Goal: Information Seeking & Learning: Learn about a topic

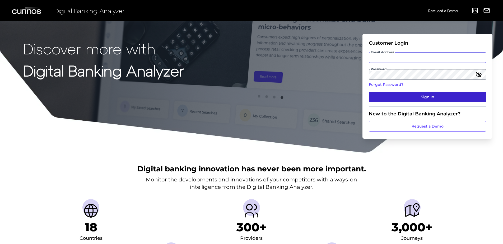
type input "[EMAIL_ADDRESS][PERSON_NAME][DOMAIN_NAME]"
click at [394, 98] on button "Sign In" at bounding box center [427, 97] width 117 height 11
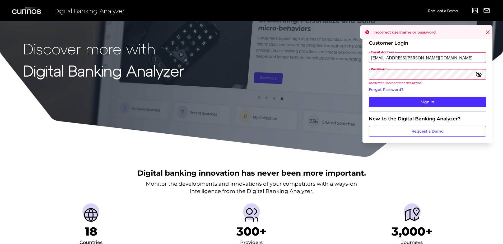
click at [255, 48] on div "Discover more with Digital Banking Analyzer Customer Login Email Address [EMAIL…" at bounding box center [251, 78] width 503 height 157
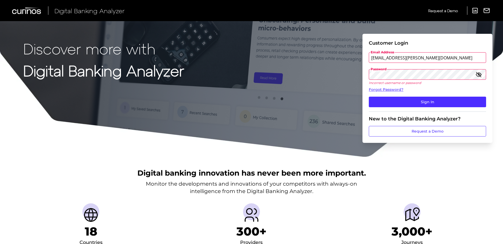
click at [369, 97] on button "Sign In" at bounding box center [427, 102] width 117 height 11
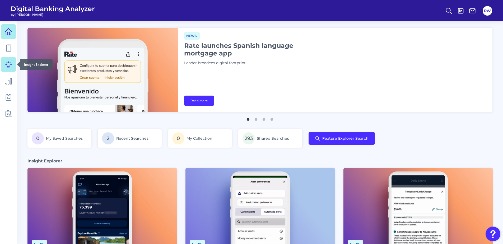
click at [9, 64] on icon at bounding box center [8, 64] width 7 height 7
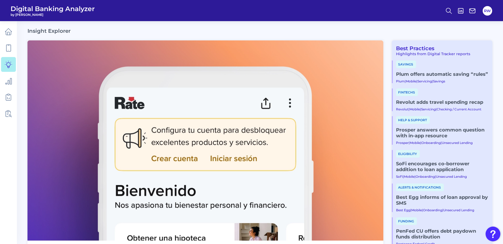
click at [434, 72] on link "Plum offers automatic saving “rules”​" at bounding box center [442, 74] width 92 height 6
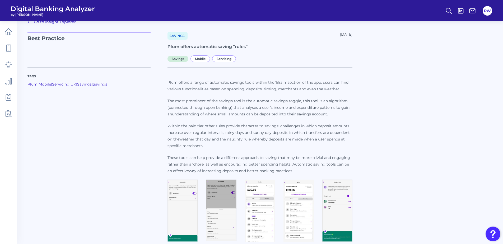
scroll to position [17, 0]
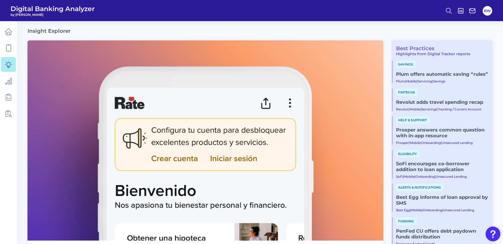
click at [425, 48] on link "Best Practices" at bounding box center [413, 48] width 43 height 6
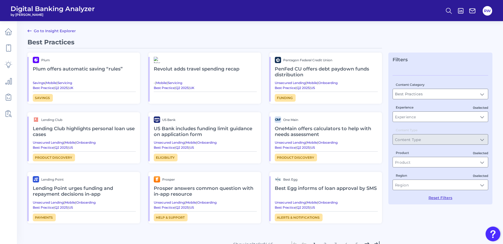
click at [129, 38] on main "Go to Insight Explorer Best Practices Plum Plum offers automatic saving “rules”…" at bounding box center [251, 147] width 503 height 295
